Goal: Check status: Check status

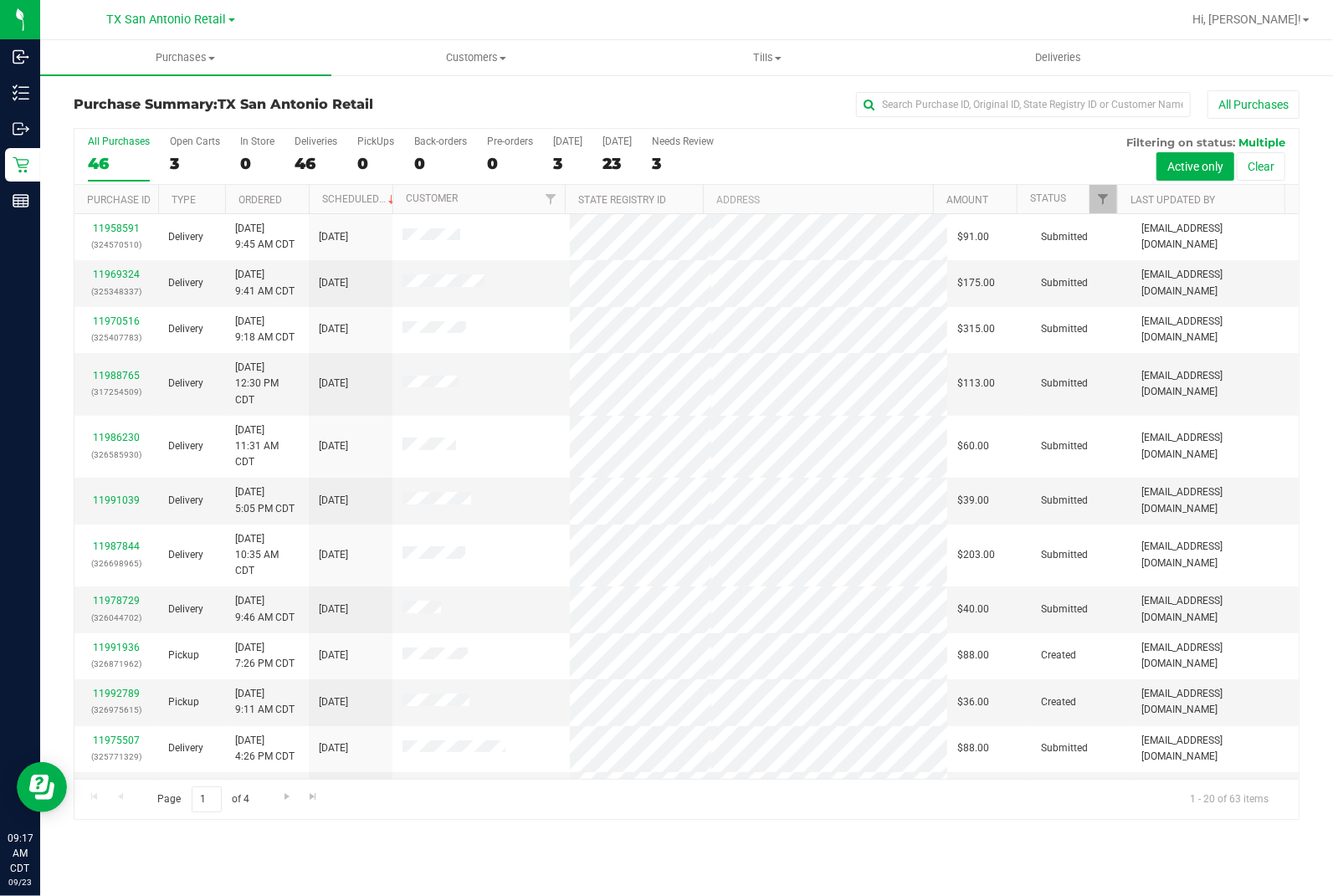
click at [555, 86] on div "Purchase Summary: TX [GEOGRAPHIC_DATA] Retail All Purchases All Purchases 46 Op…" at bounding box center [686, 455] width 1293 height 763
click at [875, 47] on uib-tab-heading "Deliveries" at bounding box center [1059, 57] width 290 height 34
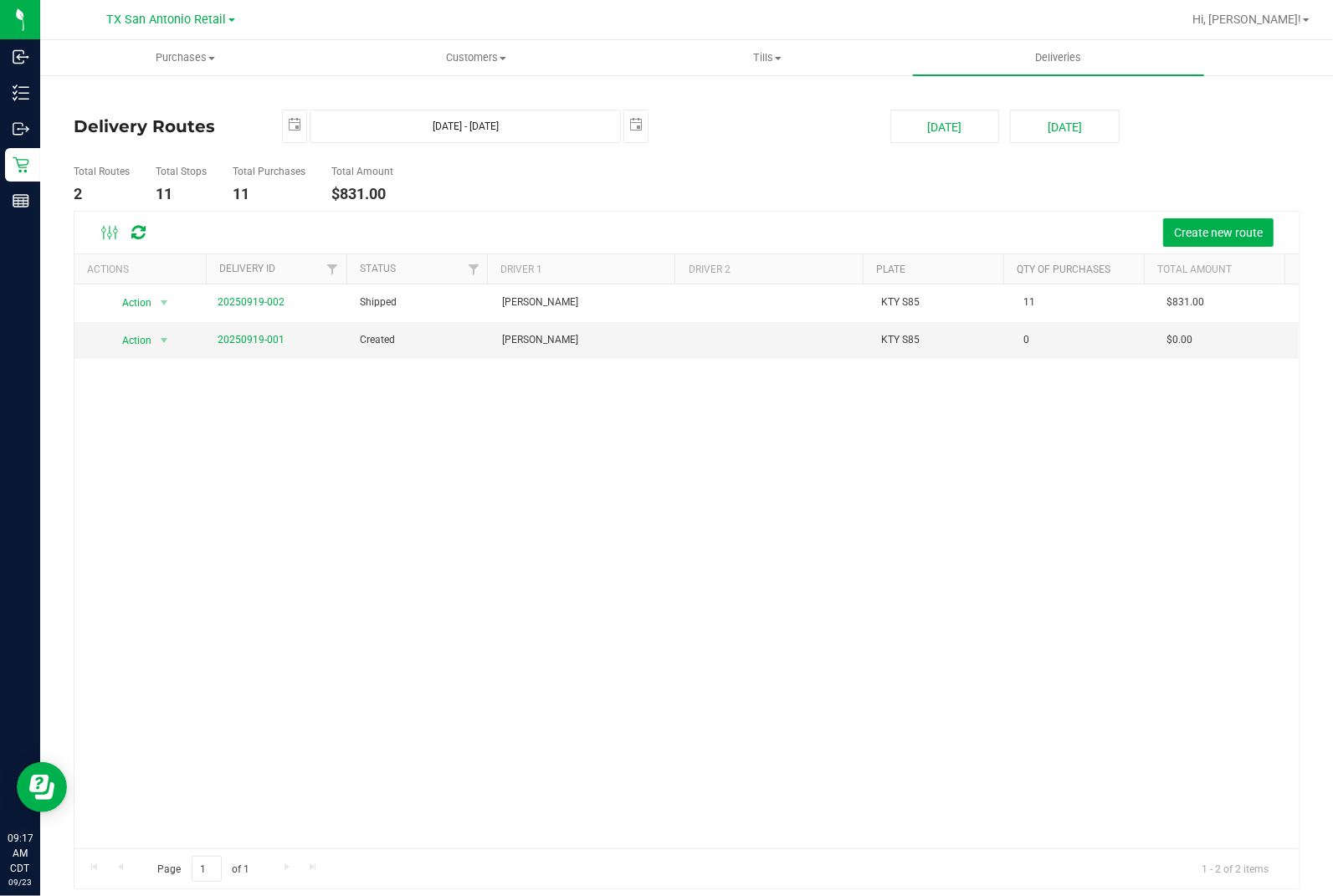
click at [875, 209] on div "Total Routes 2 Total Stops 11 Total Purchases 11 Total Amount $831.00" at bounding box center [687, 184] width 1252 height 53
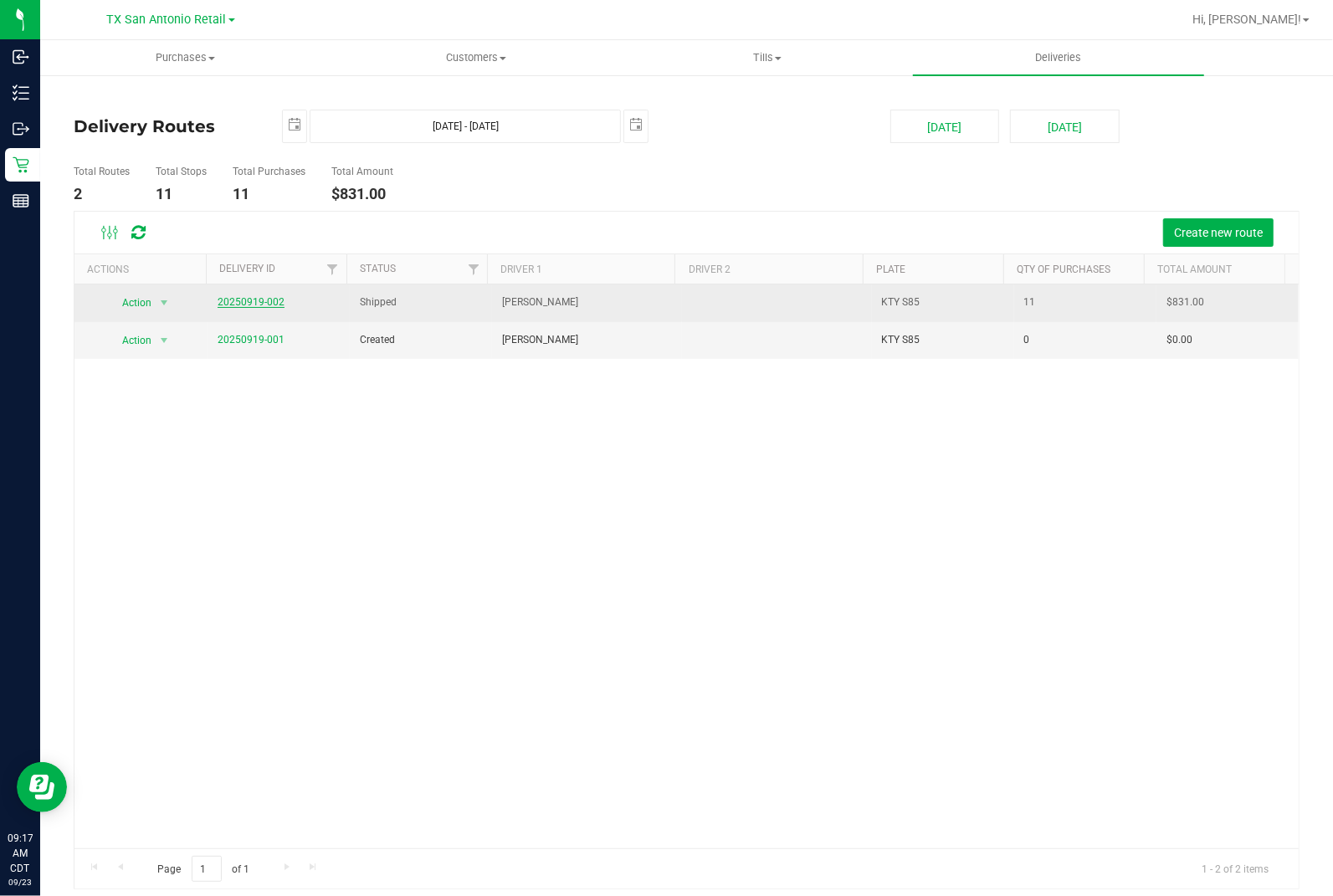
click at [266, 305] on link "20250919-002" at bounding box center [251, 303] width 67 height 12
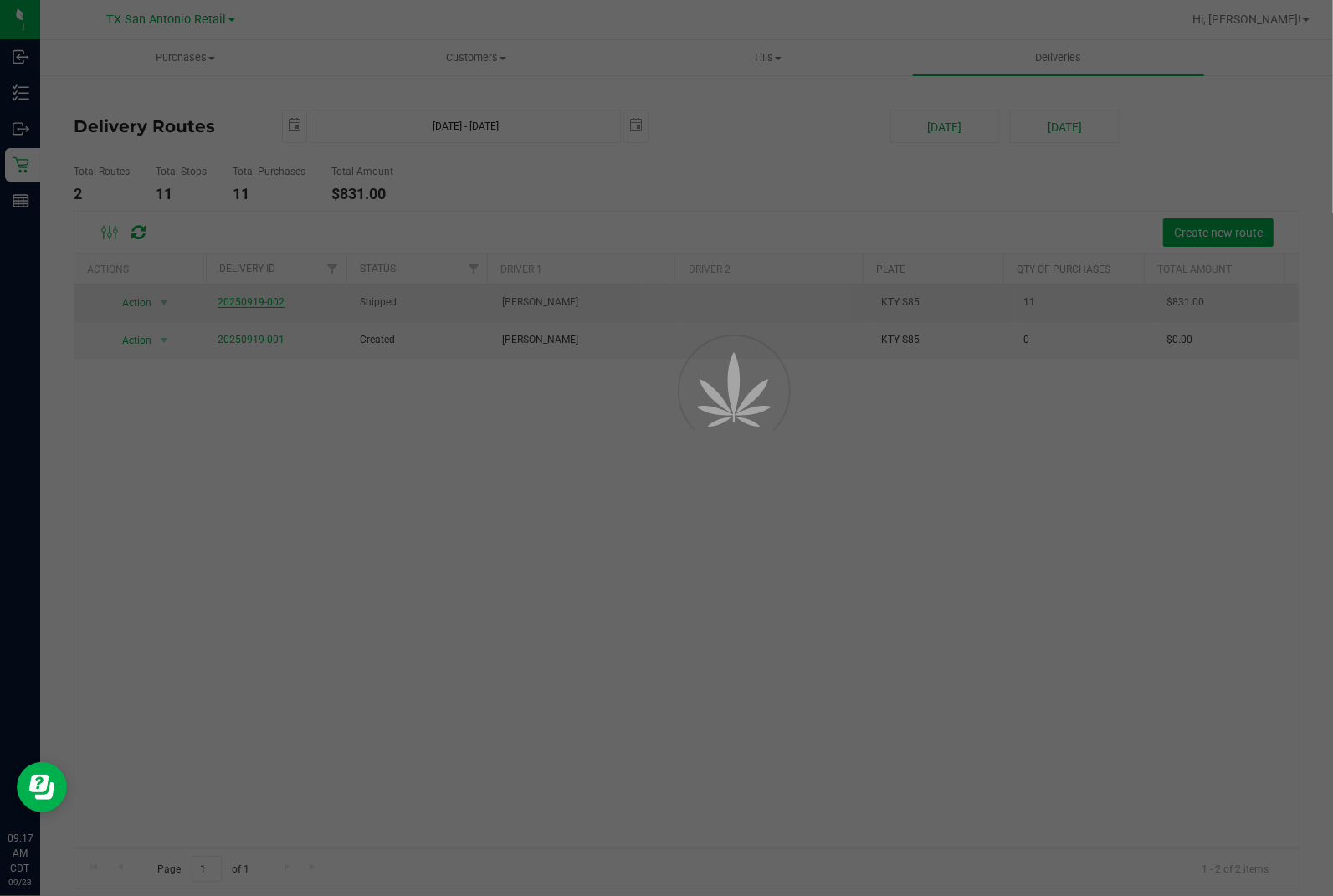
click at [870, 182] on div at bounding box center [666, 448] width 1333 height 896
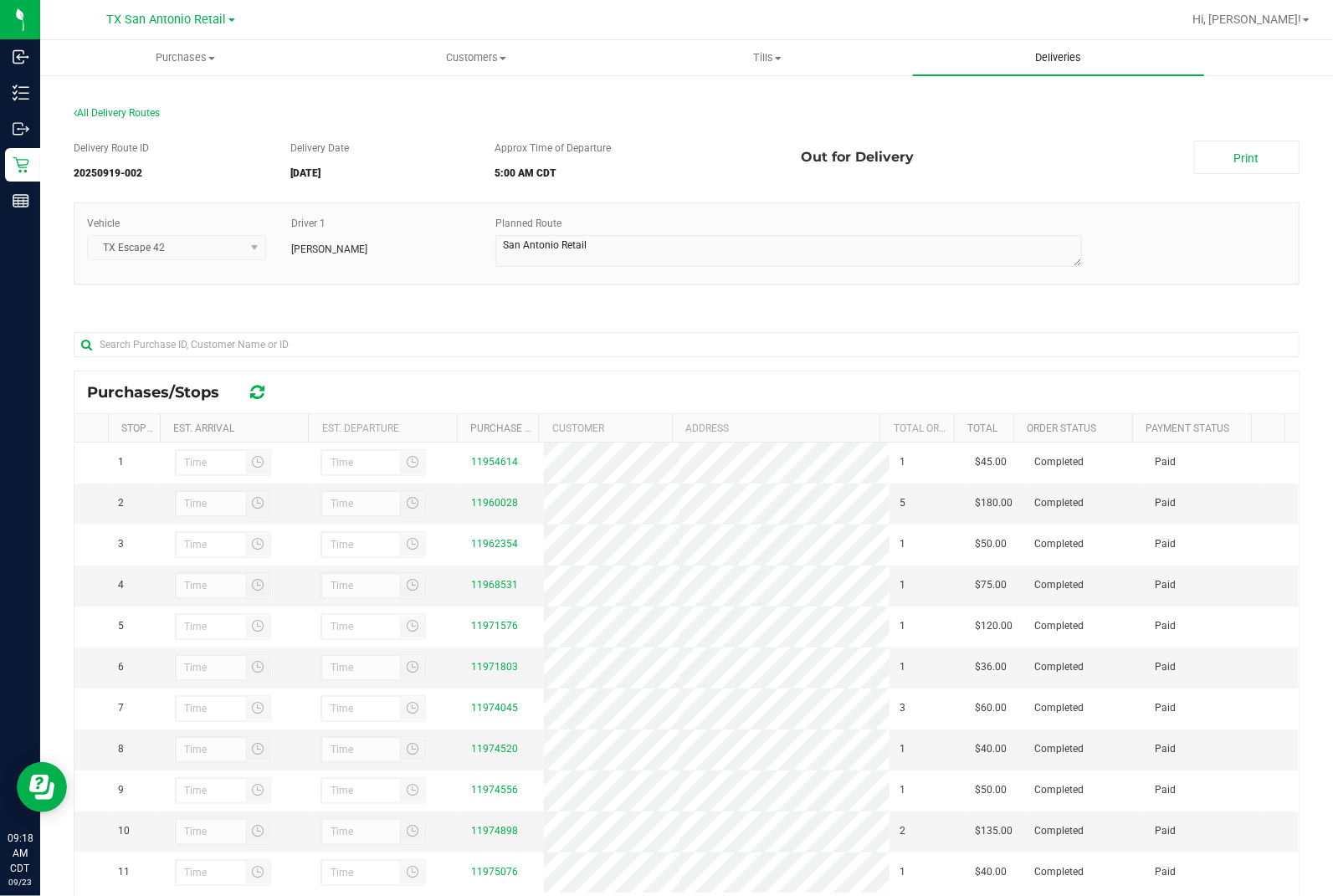
drag, startPoint x: 1055, startPoint y: 34, endPoint x: 1041, endPoint y: 57, distance: 26.9
click at [875, 34] on div at bounding box center [740, 20] width 882 height 33
click at [875, 61] on span "Deliveries" at bounding box center [1058, 57] width 91 height 15
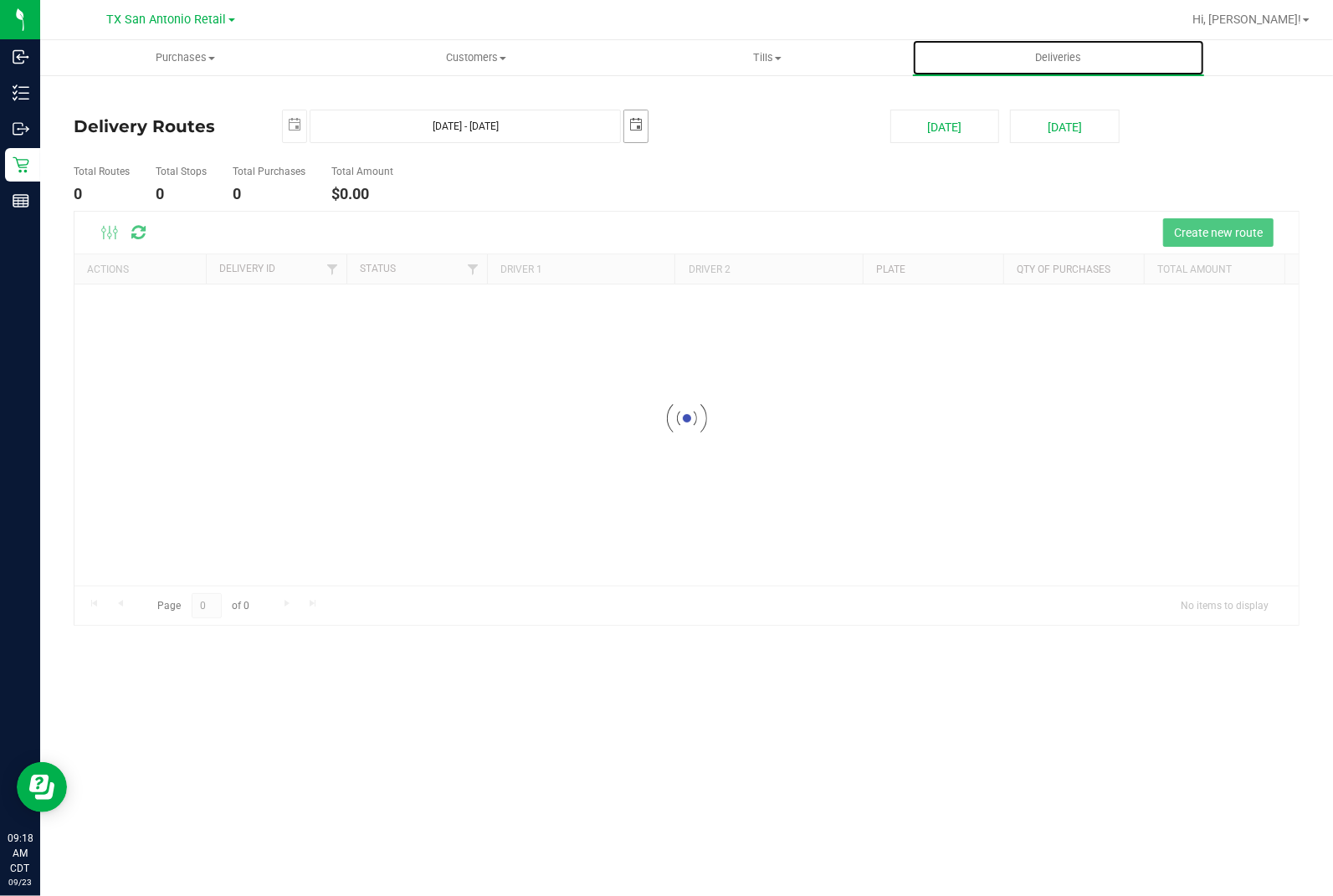
click at [633, 130] on span "select" at bounding box center [636, 124] width 13 height 13
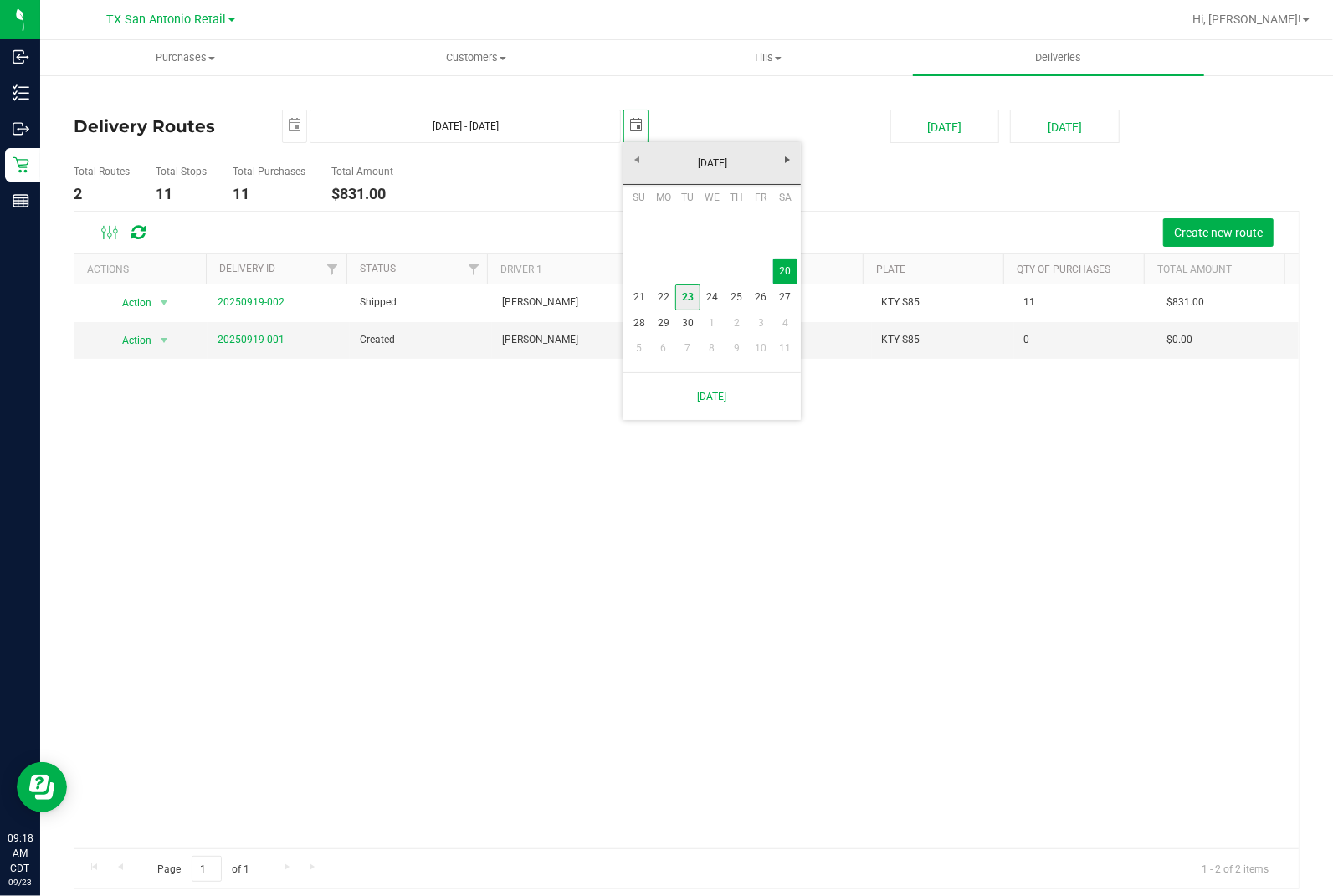
click at [690, 294] on link "23" at bounding box center [688, 298] width 24 height 26
type input "[DATE] - [DATE]"
type input "[DATE]"
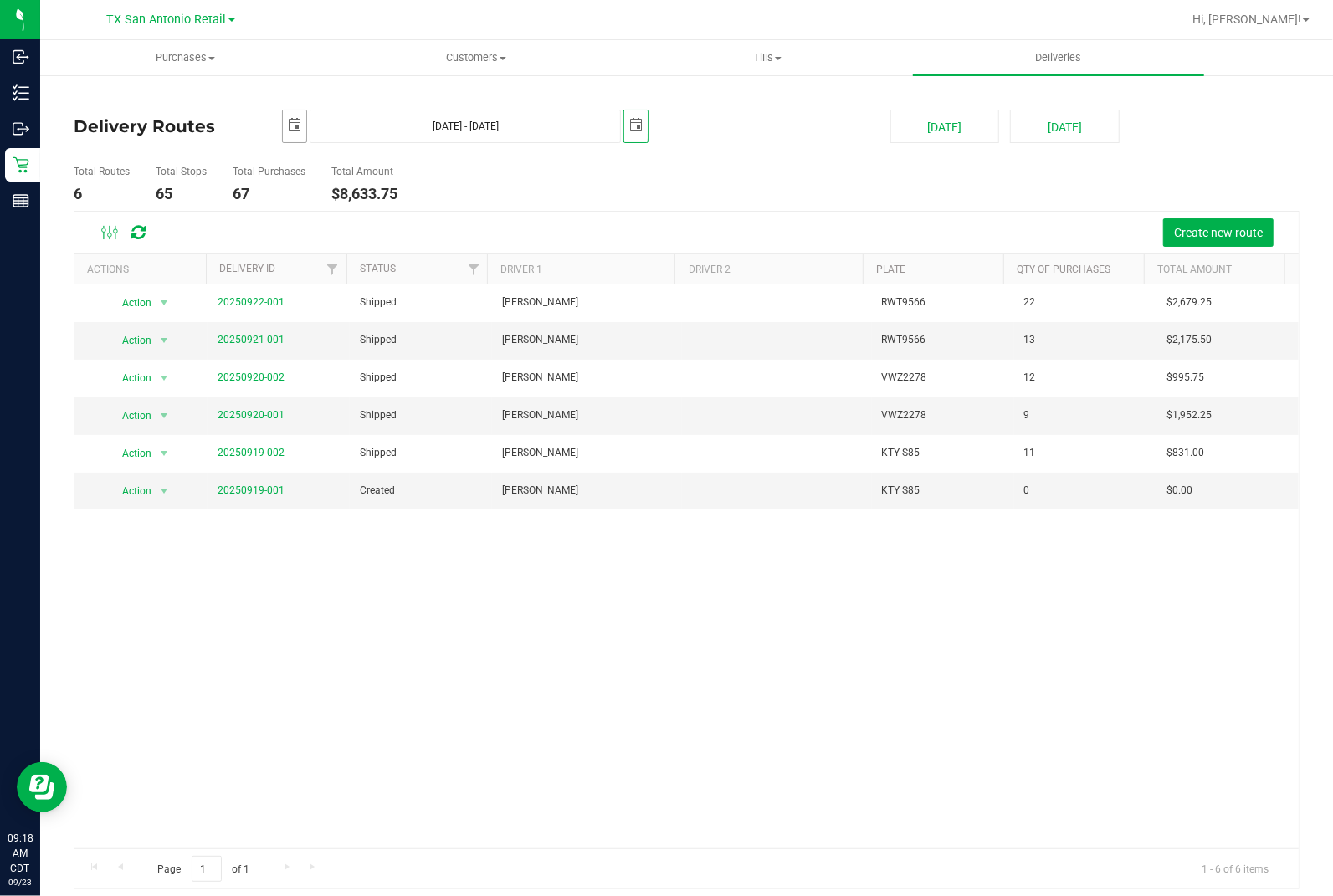
click at [301, 126] on span "select" at bounding box center [294, 125] width 23 height 29
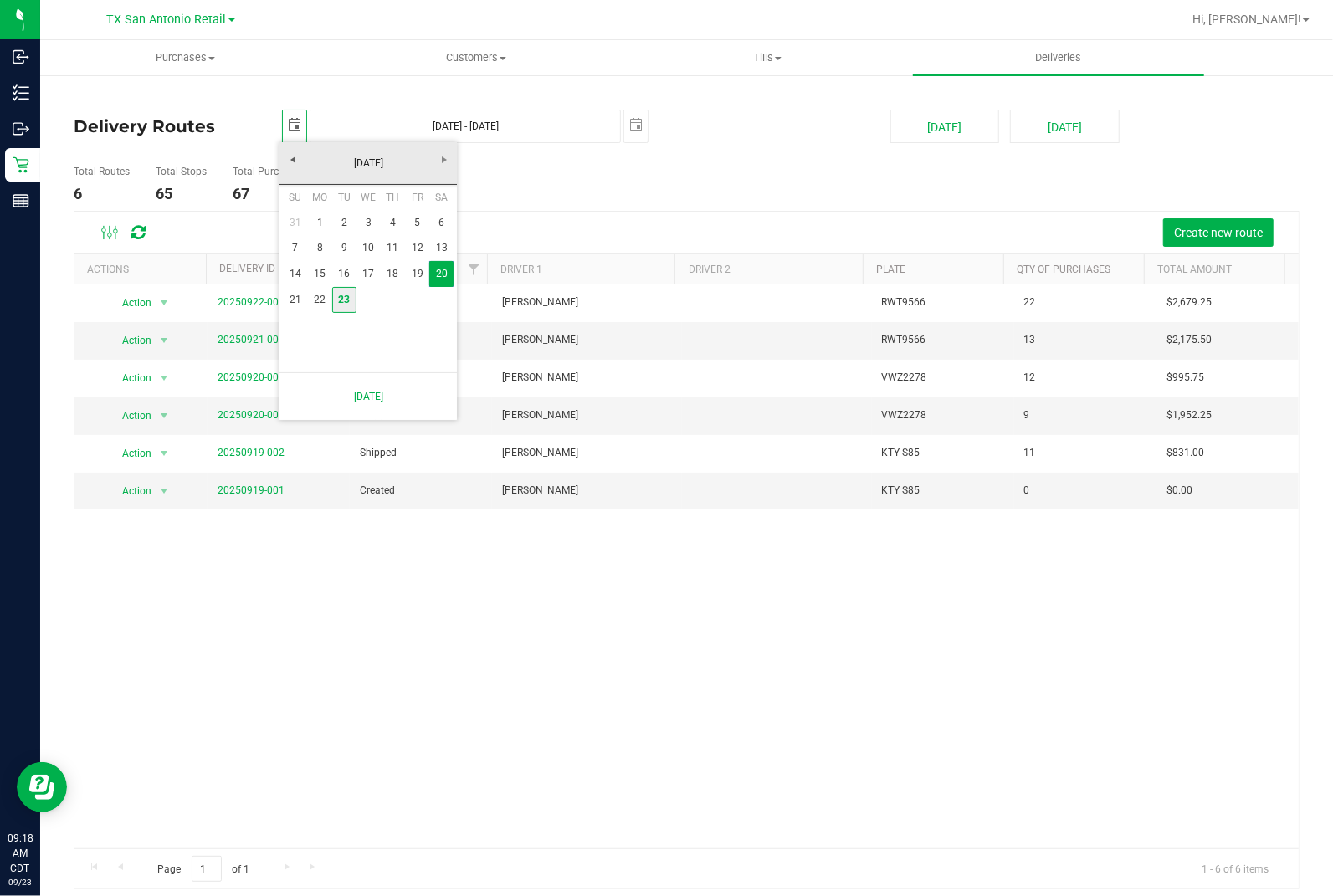
click at [344, 296] on link "23" at bounding box center [344, 300] width 24 height 26
type input "[DATE] - [DATE]"
type input "[DATE]"
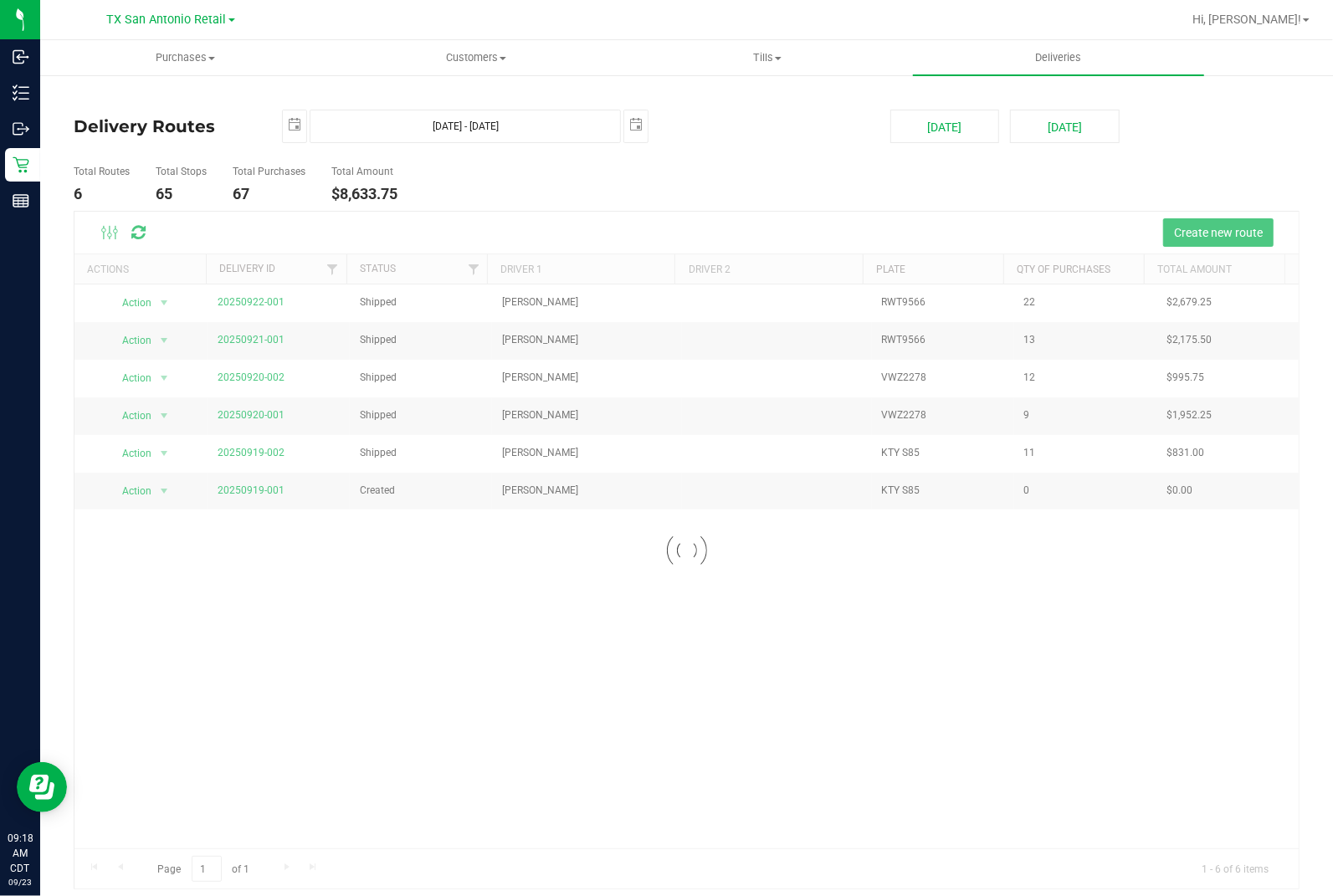
click at [852, 203] on ul "Total Routes 6 Total Stops 65 Total Purchases 67 Total Amount $8,633.75" at bounding box center [476, 184] width 814 height 53
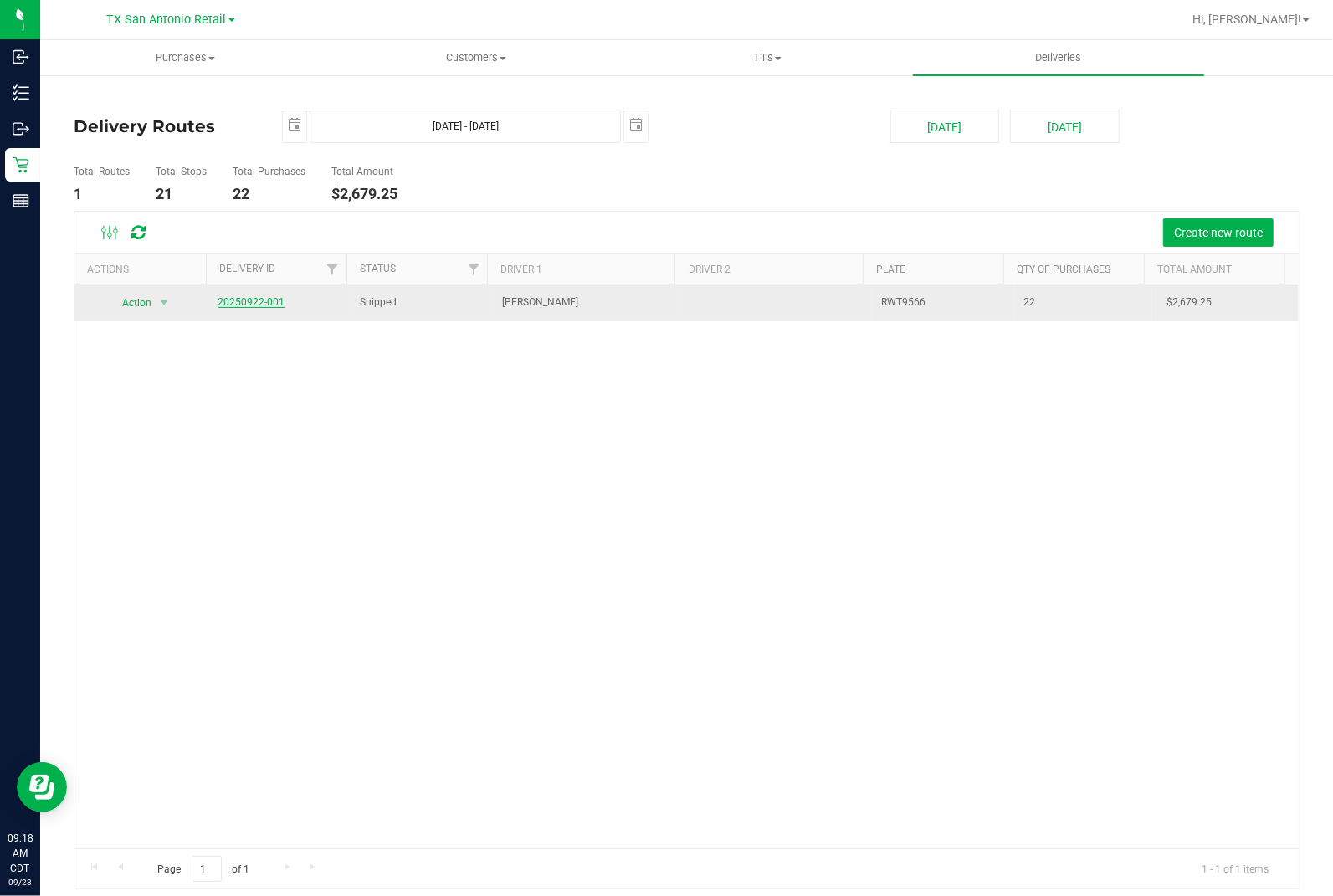
click at [245, 302] on link "20250922-001" at bounding box center [251, 303] width 67 height 12
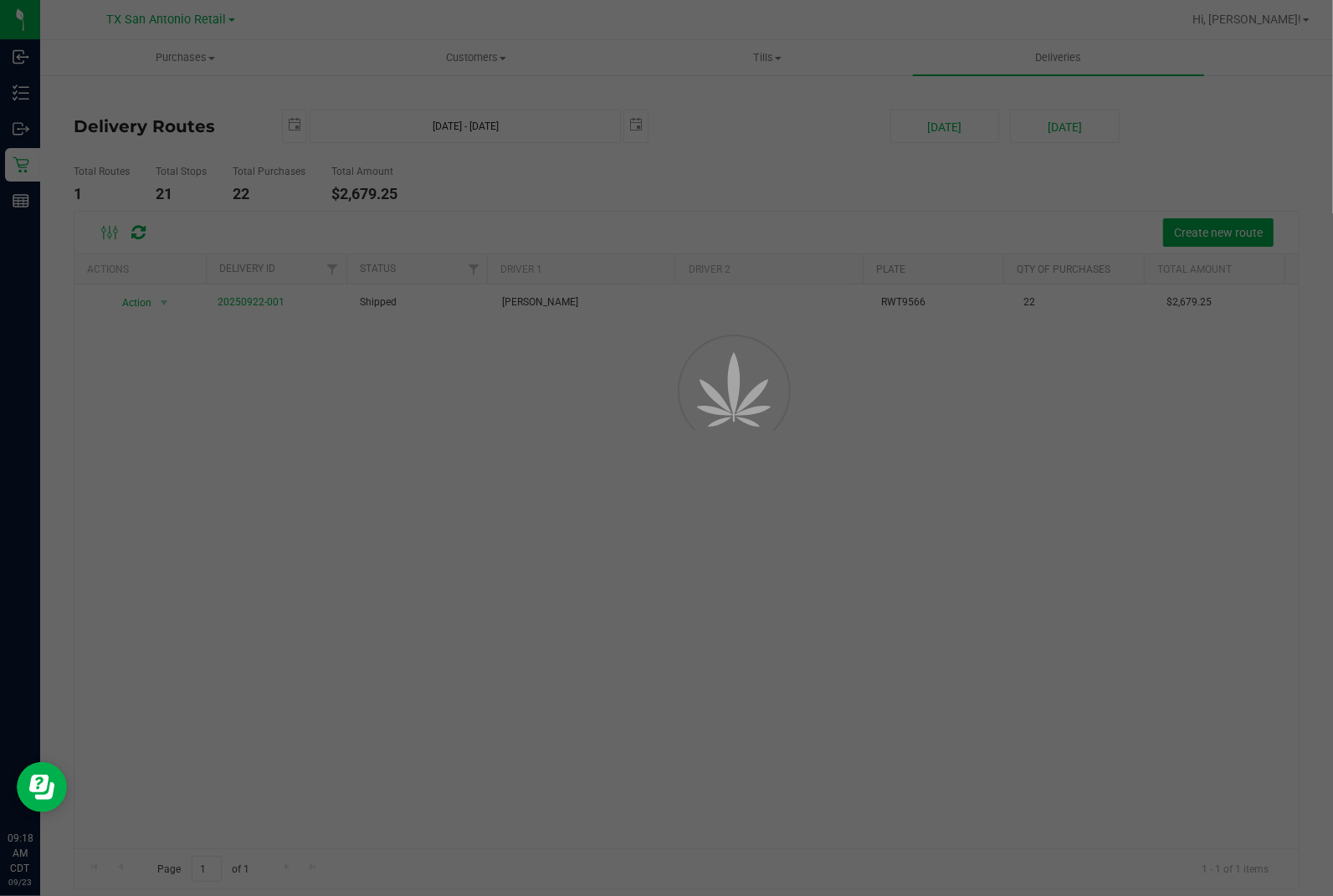
click at [875, 248] on div at bounding box center [666, 448] width 1333 height 896
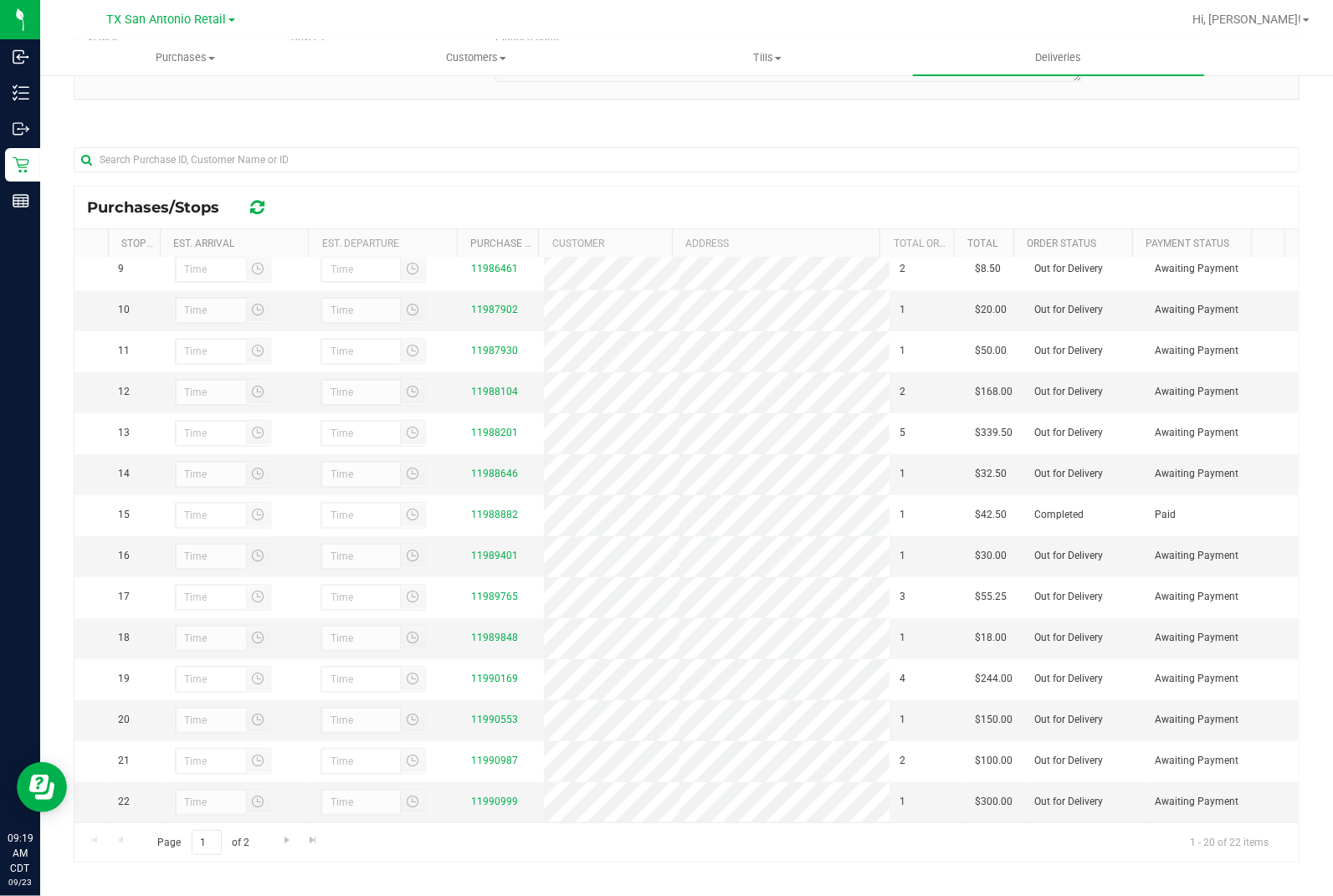
scroll to position [186, 0]
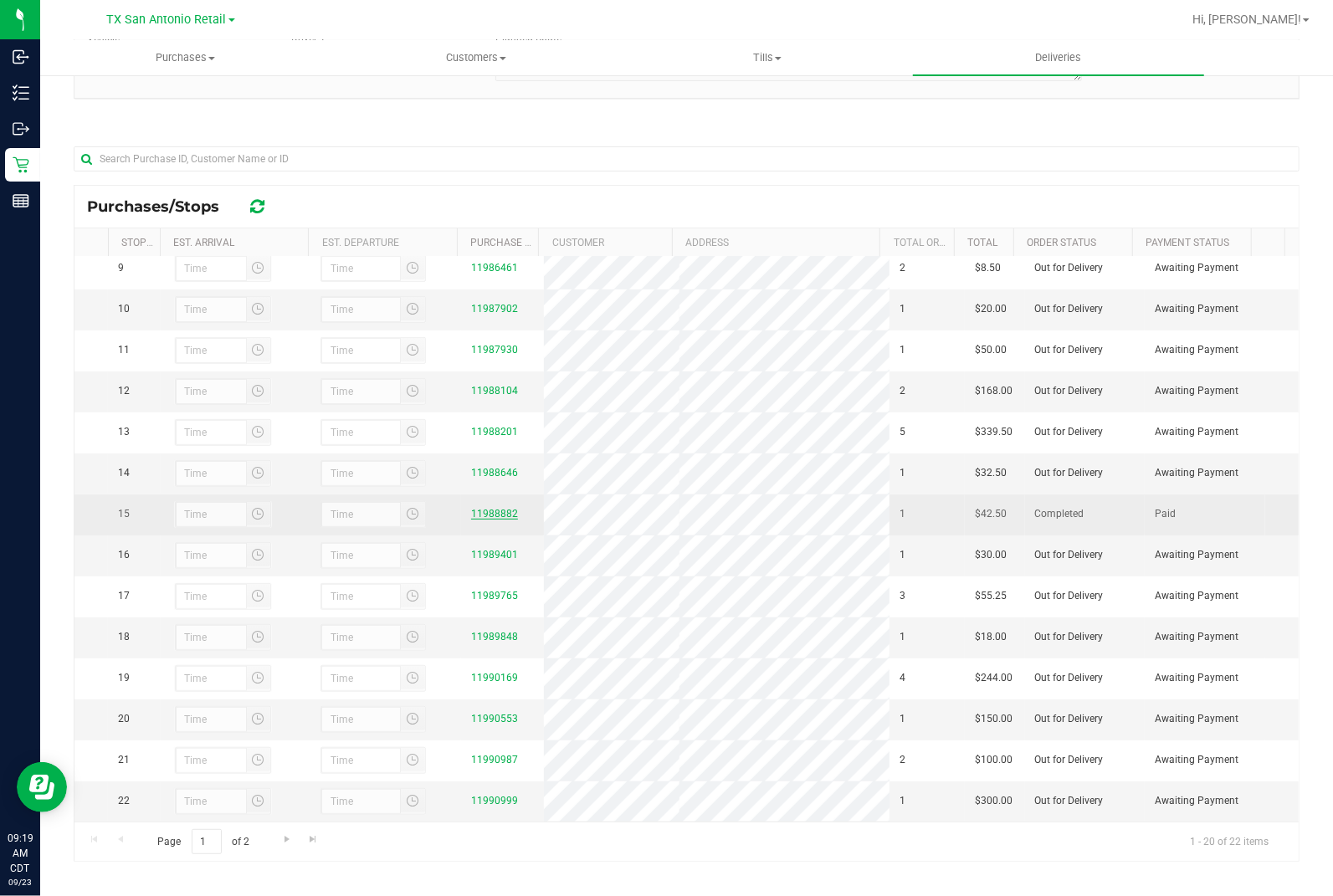
click at [488, 515] on link "11988882" at bounding box center [495, 514] width 47 height 12
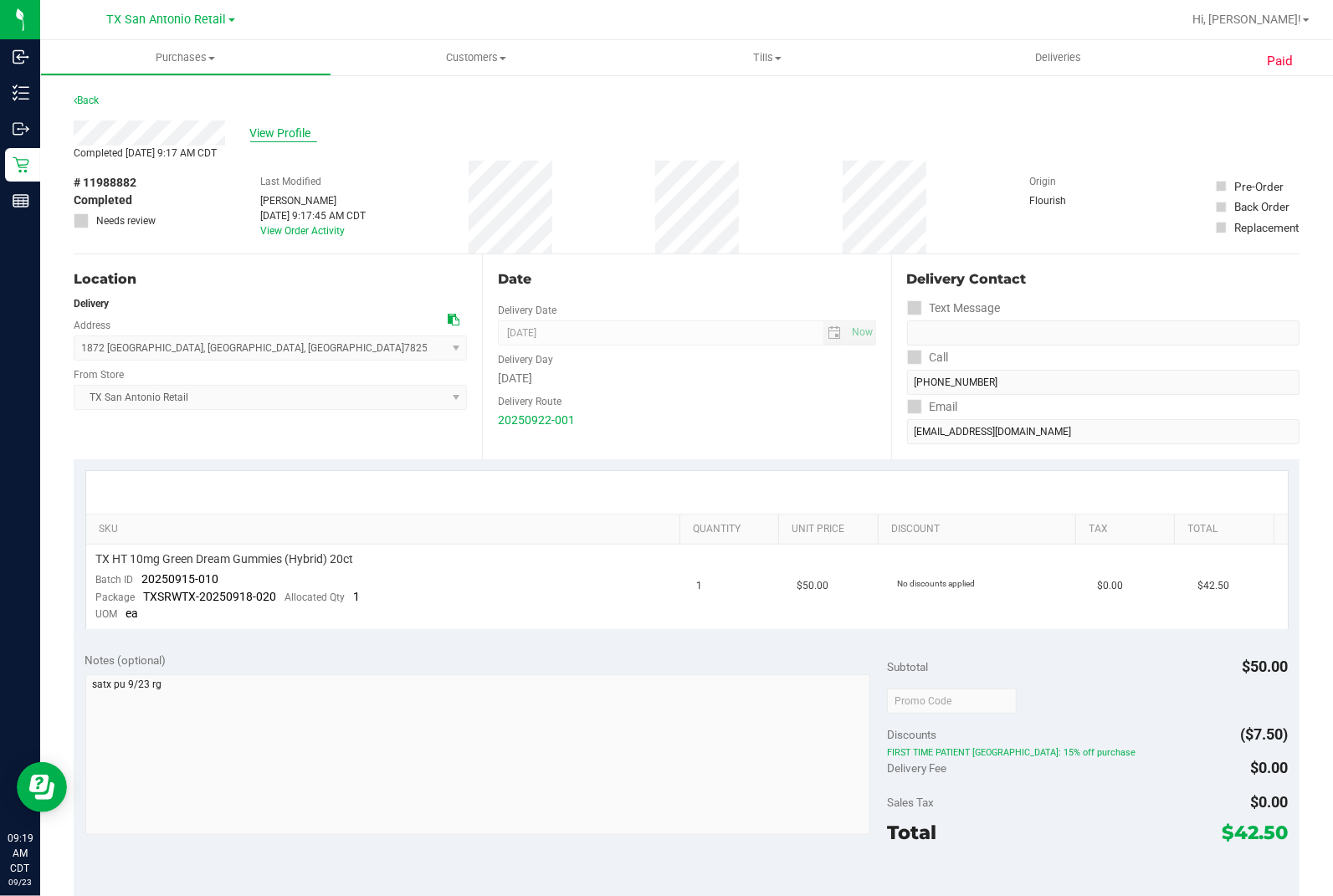
click at [263, 126] on span "View Profile" at bounding box center [283, 133] width 67 height 17
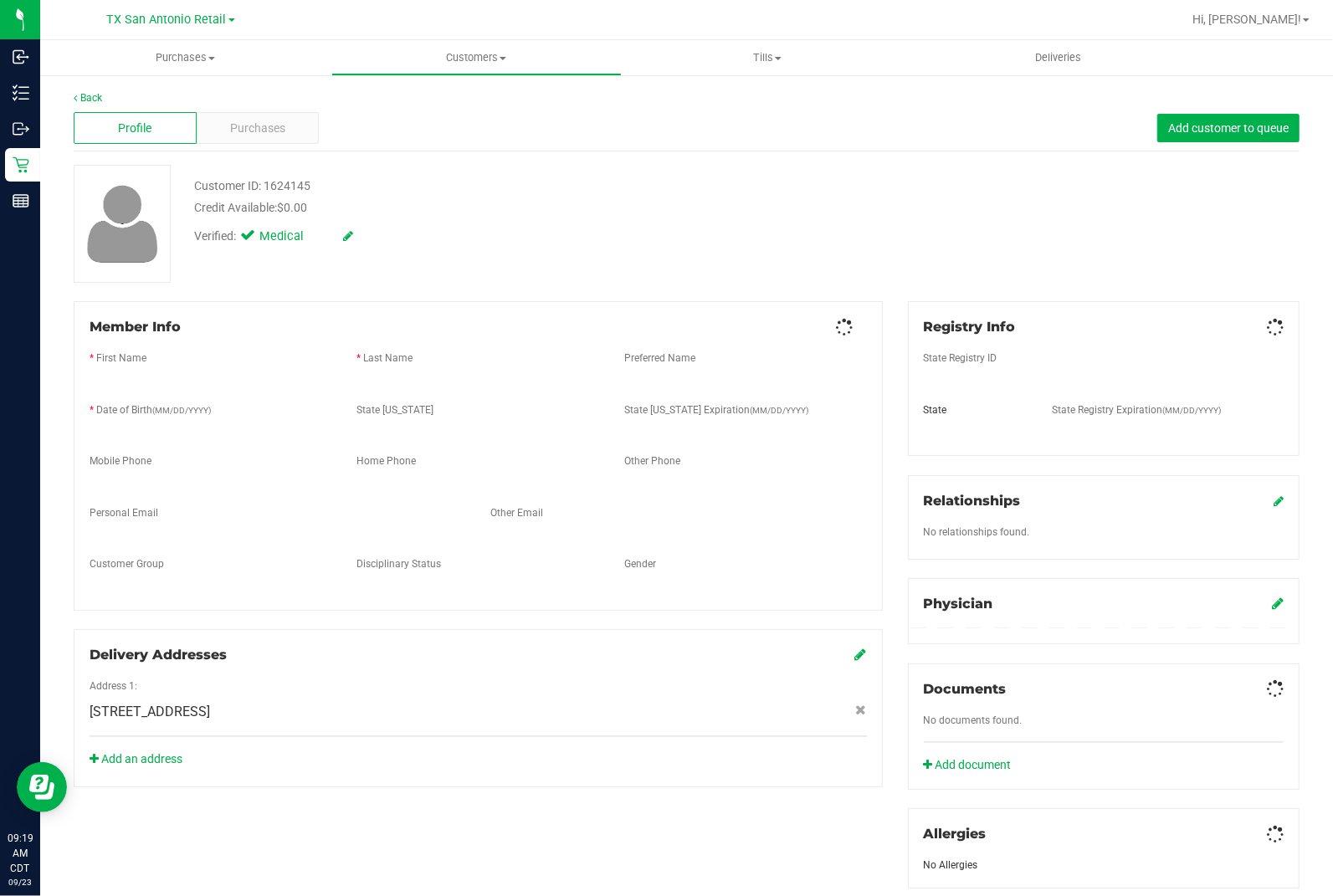
click at [196, 131] on div "Purchases" at bounding box center [258, 128] width 123 height 32
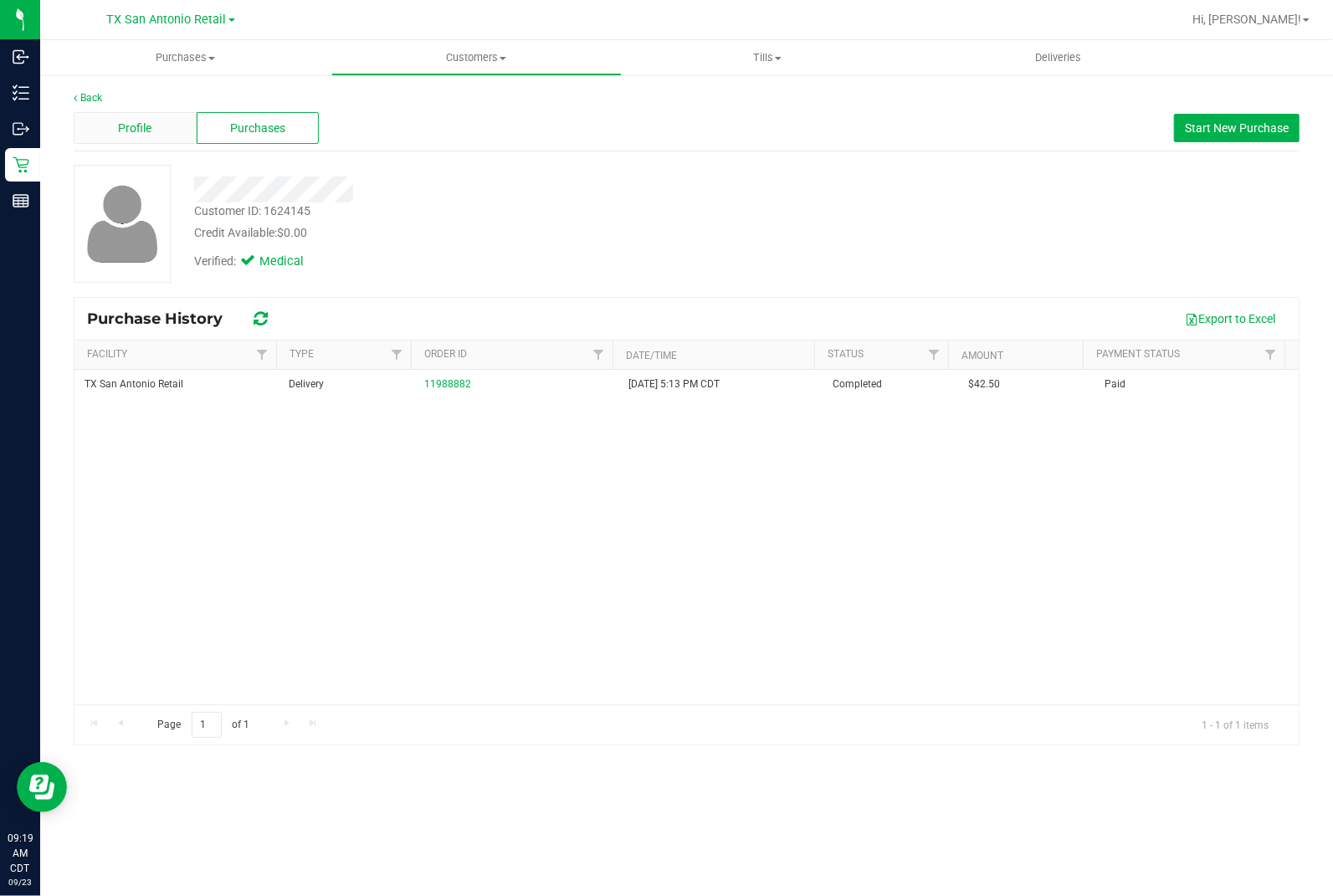
click at [162, 120] on div "Profile" at bounding box center [135, 128] width 123 height 32
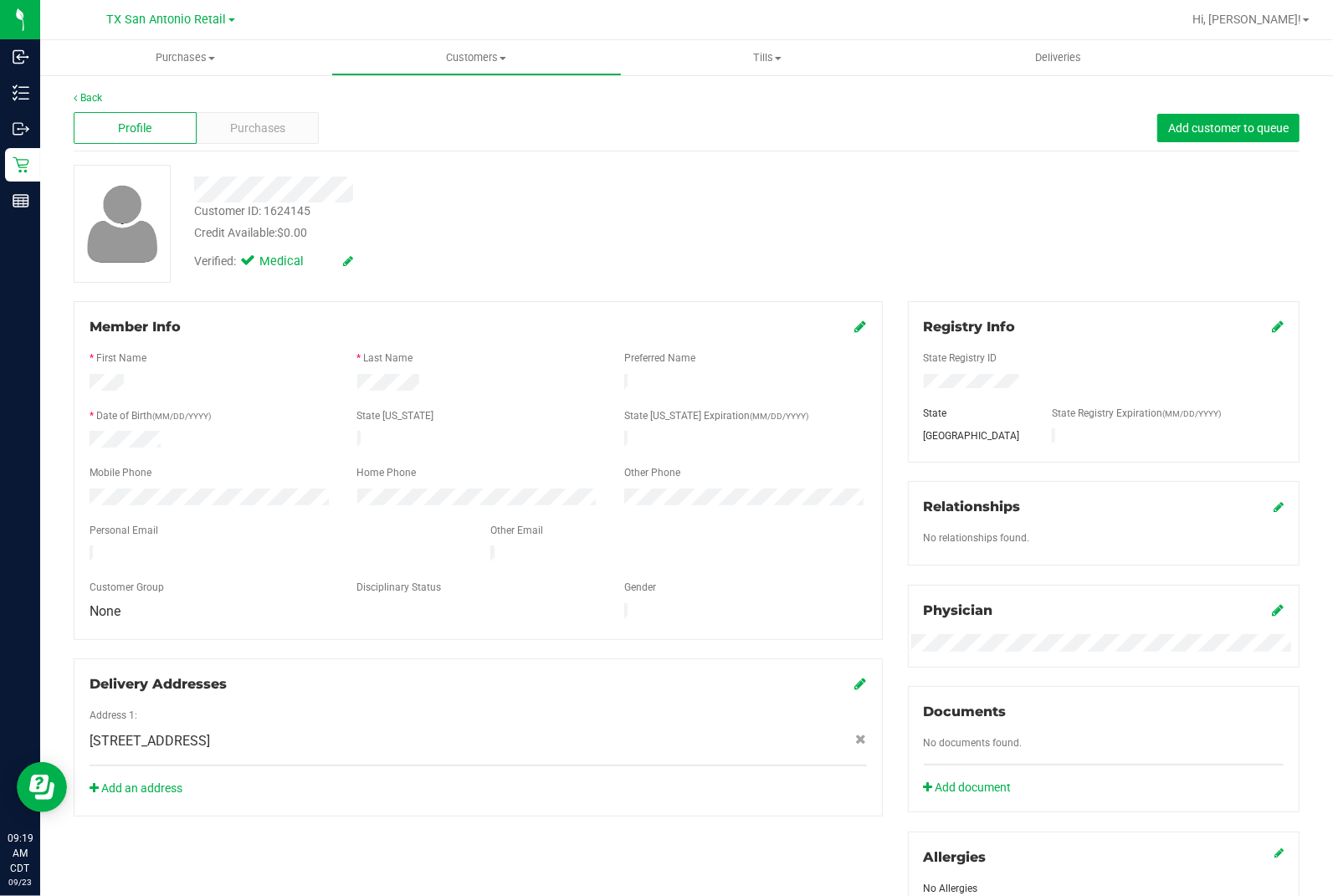
click at [608, 249] on div "Verified: Medical" at bounding box center [495, 260] width 626 height 37
click at [875, 374] on div at bounding box center [1104, 383] width 385 height 18
drag, startPoint x: 927, startPoint y: 374, endPoint x: 935, endPoint y: 398, distance: 25.3
click at [875, 401] on div at bounding box center [1104, 399] width 360 height 13
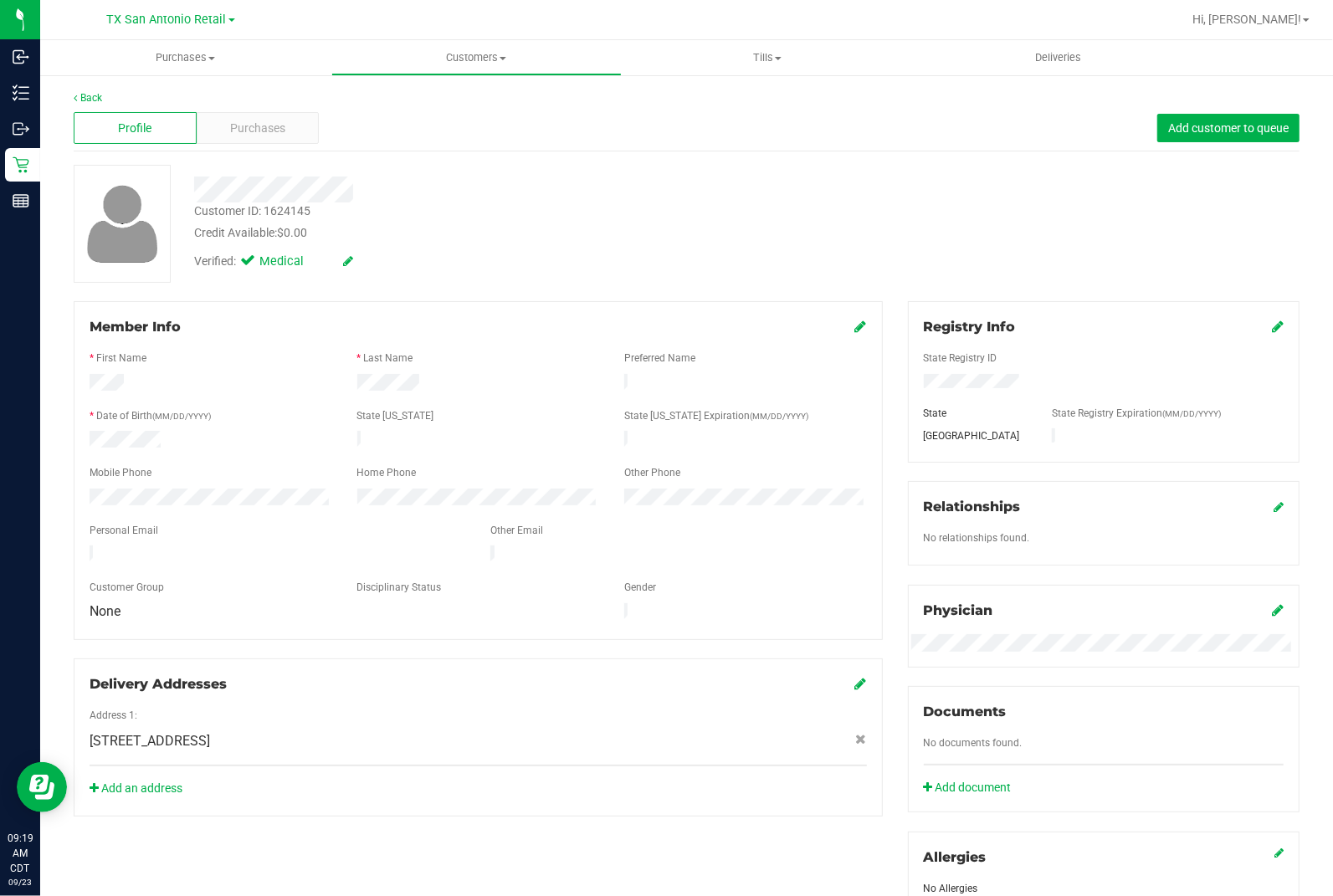
click at [875, 221] on div "Customer ID: 1624145 Credit Available: $0.00 Verified: Medical" at bounding box center [687, 224] width 1252 height 118
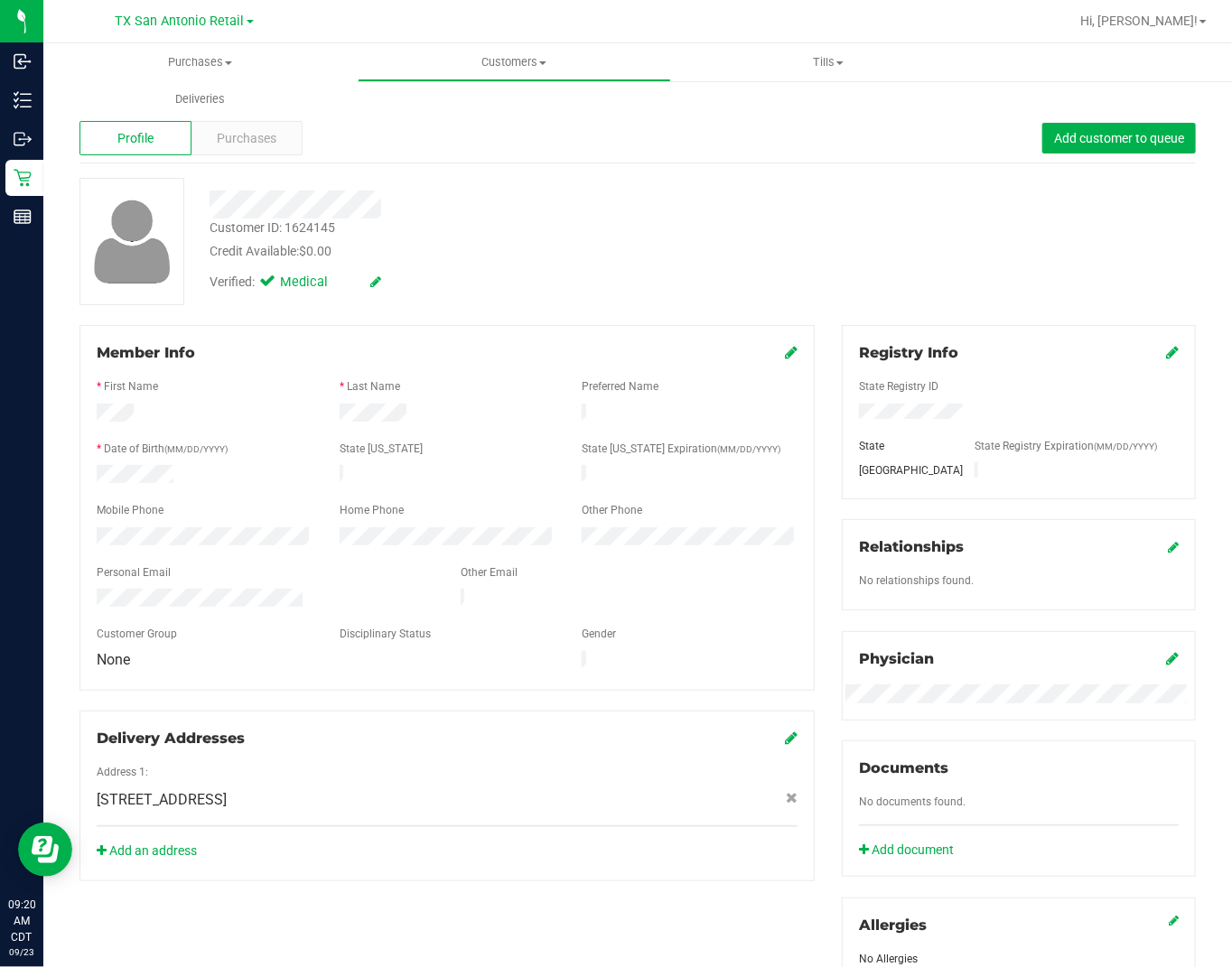
click at [945, 253] on div "Customer ID: 1624145 Credit Available: $0.00 Verified: Medical" at bounding box center [637, 242] width 1143 height 127
click at [628, 283] on div "Verified: Medical" at bounding box center [482, 281] width 572 height 40
click at [400, 206] on div at bounding box center [482, 204] width 572 height 28
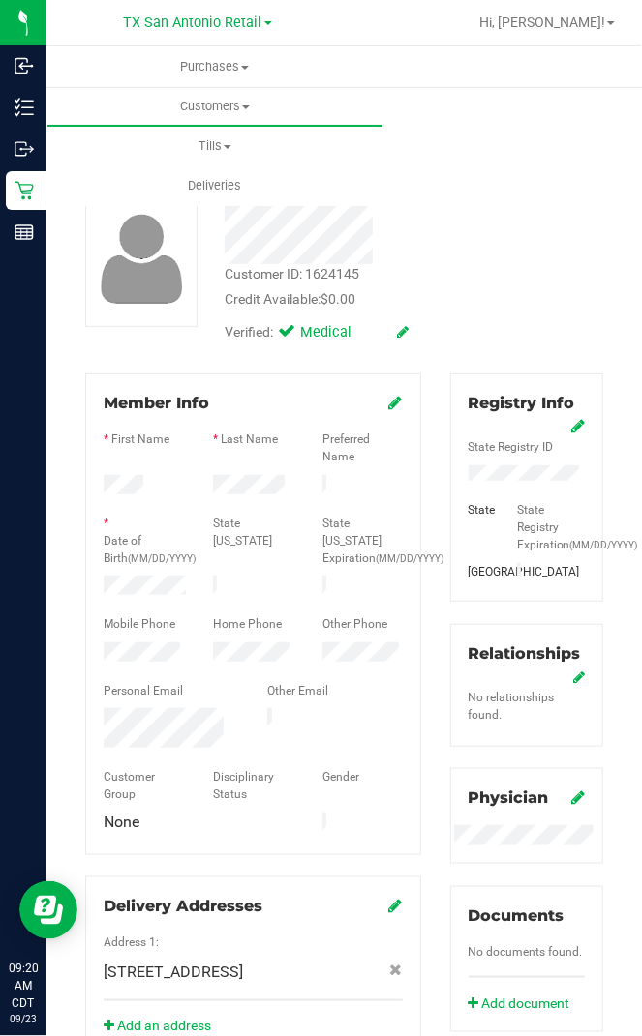
click at [401, 122] on div "Purchases Summary of purchases Fulfillment All purchases Customers All customer…" at bounding box center [367, 125] width 642 height 159
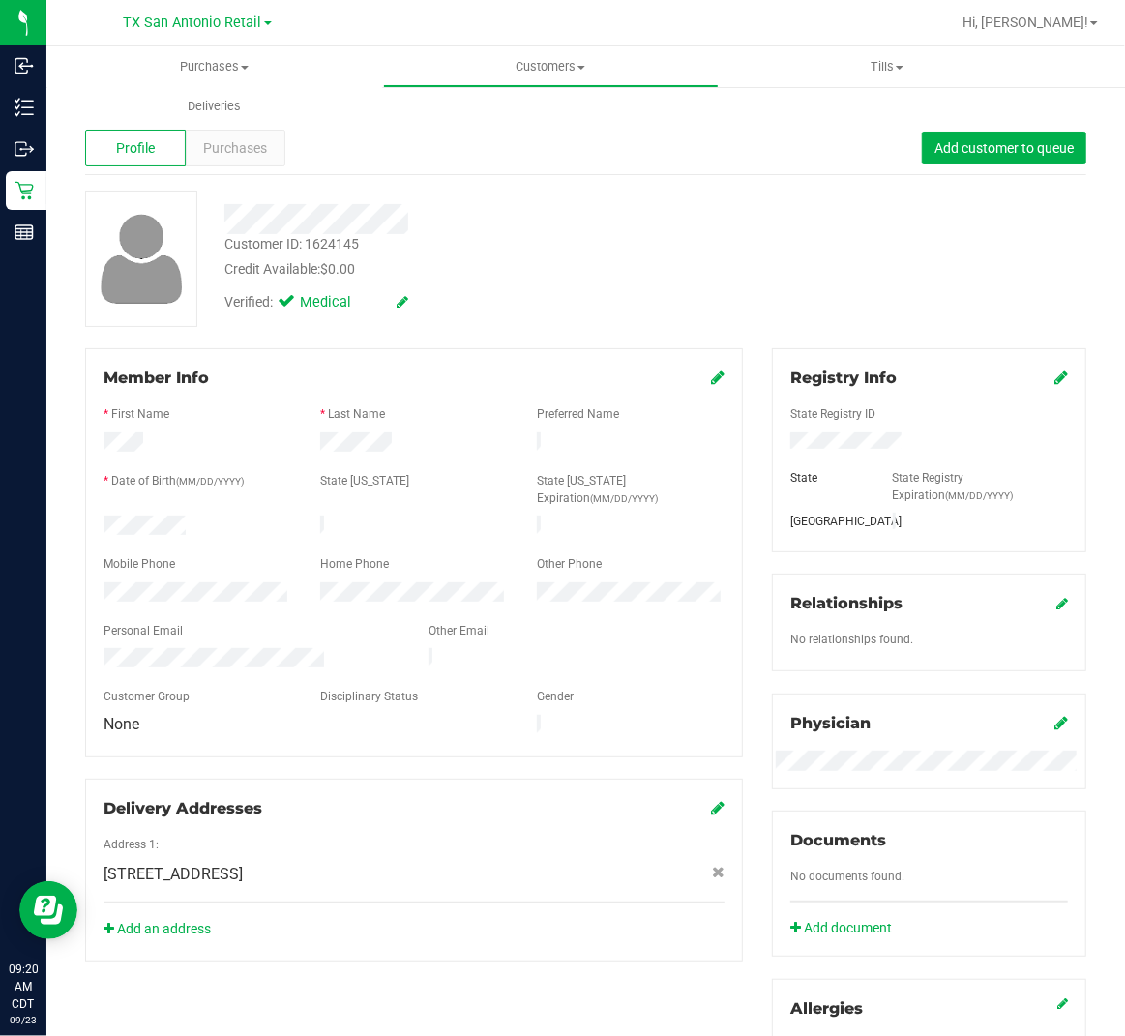
click at [859, 302] on div "Customer ID: 1624145 Credit Available: $0.00 Verified: Medical" at bounding box center [586, 259] width 1031 height 136
click at [835, 247] on div "Customer ID: 1624145 Credit Available: $0.00 Verified: Medical" at bounding box center [586, 259] width 1031 height 136
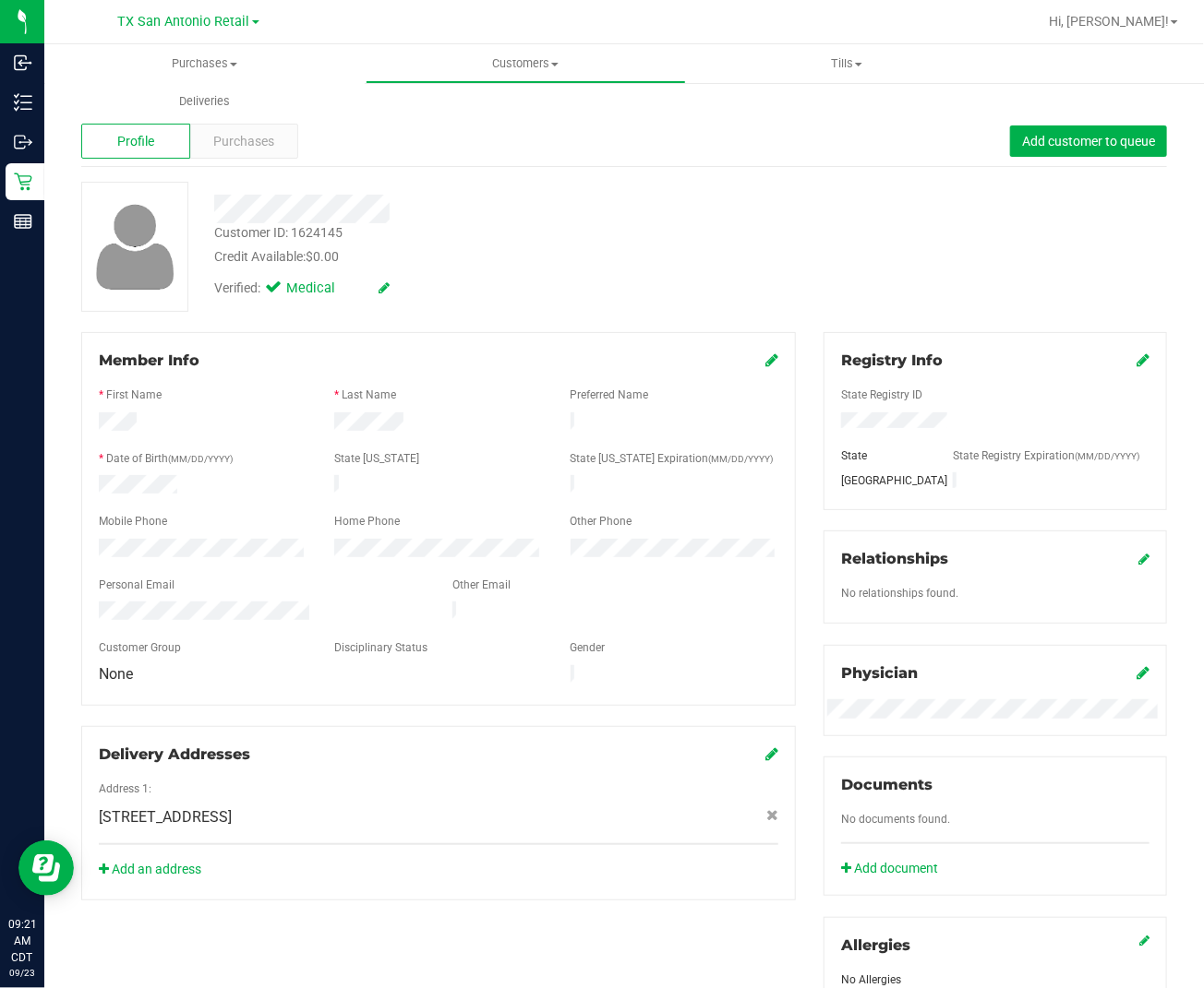
click at [786, 264] on div "Customer ID: 1624145 Credit Available: $0.00 Verified: Medical" at bounding box center [624, 247] width 1113 height 130
click at [642, 140] on div "Profile Purchases Add customer to queue" at bounding box center [624, 141] width 1086 height 51
click at [194, 585] on div "Personal Email" at bounding box center [261, 587] width 354 height 21
